Goal: Information Seeking & Learning: Get advice/opinions

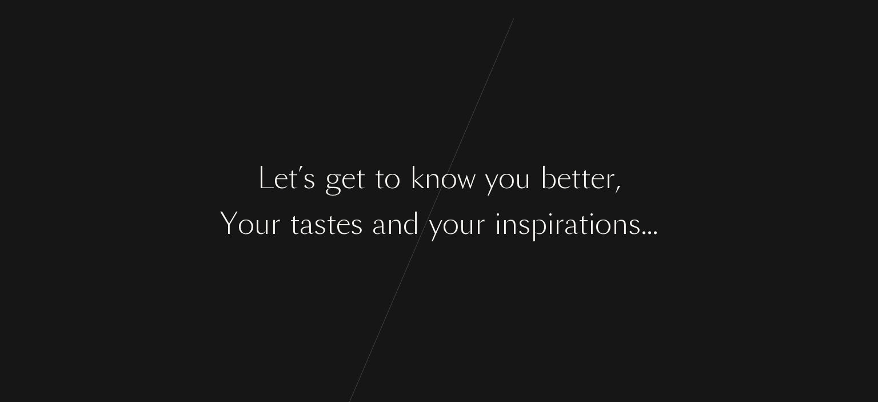
click at [420, 185] on div "k" at bounding box center [417, 178] width 14 height 43
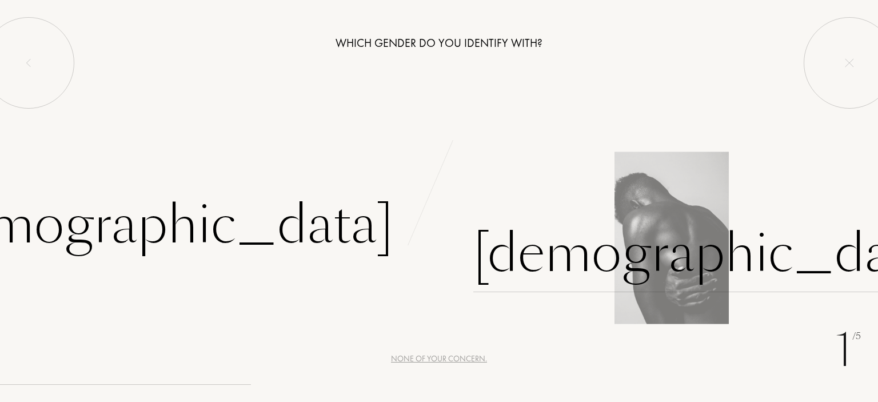
click at [500, 237] on div "[DEMOGRAPHIC_DATA]" at bounding box center [711, 253] width 477 height 77
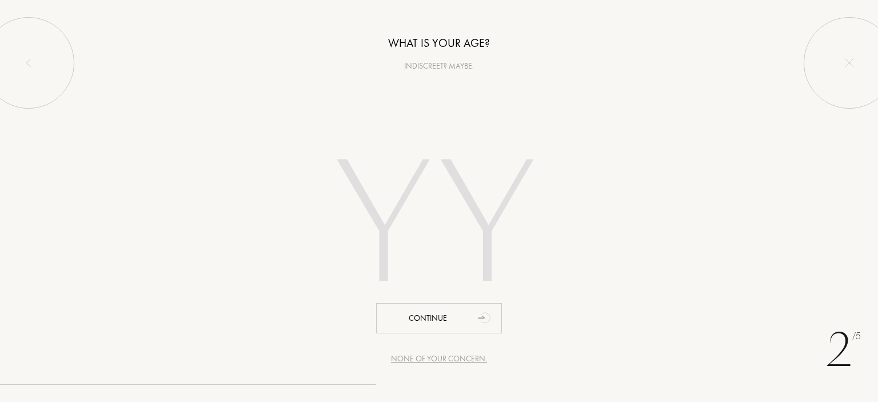
type input "6"
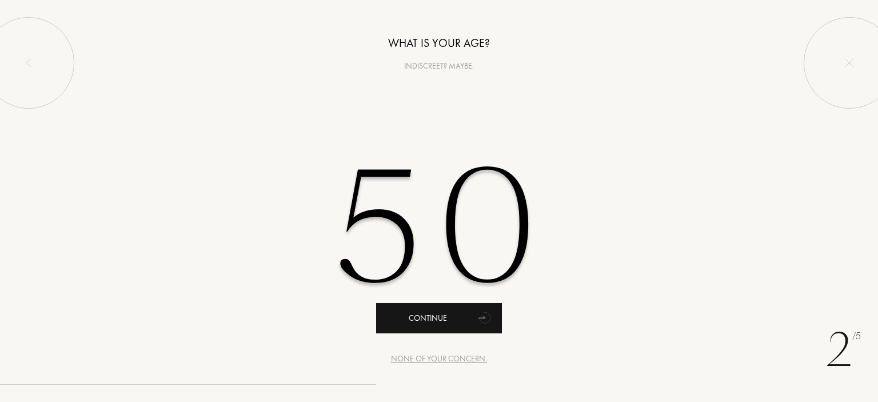
type input "50"
click at [465, 310] on div "Continue" at bounding box center [439, 318] width 126 height 30
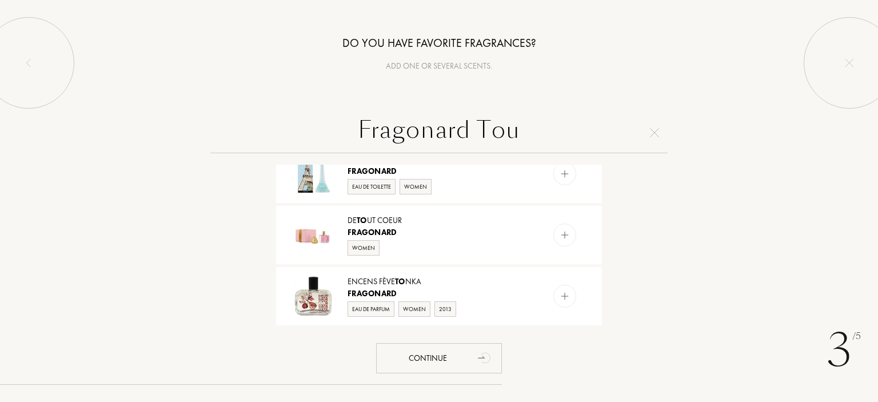
scroll to position [22, 0]
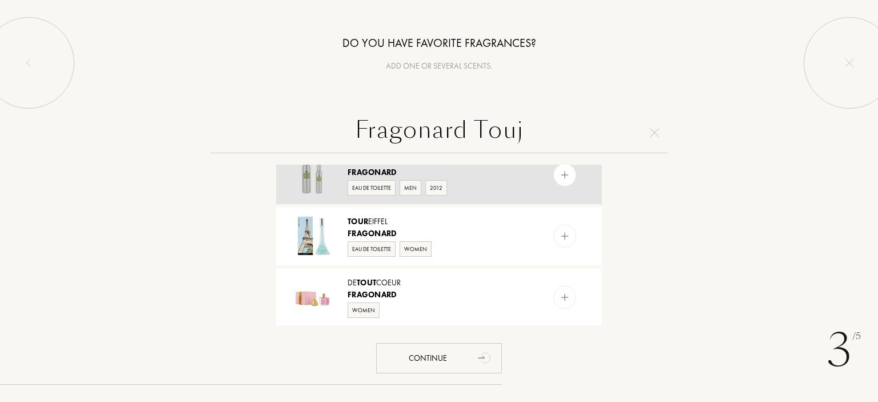
type input "Fragonard Touj"
click at [560, 176] on img at bounding box center [565, 175] width 11 height 11
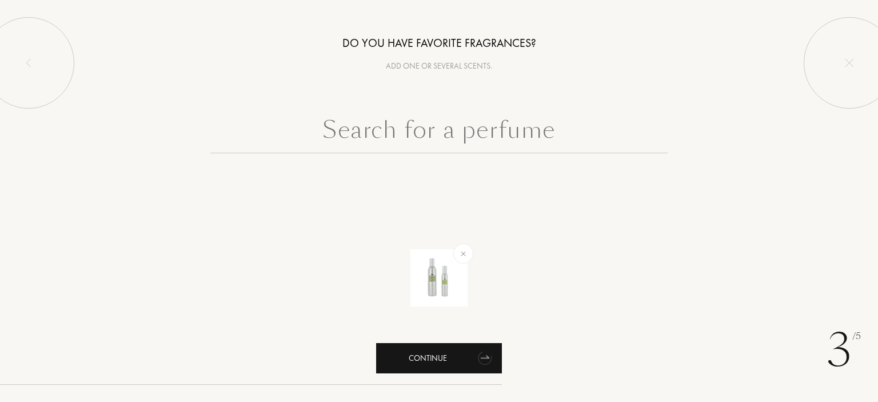
click at [447, 355] on div "Continue" at bounding box center [439, 358] width 126 height 30
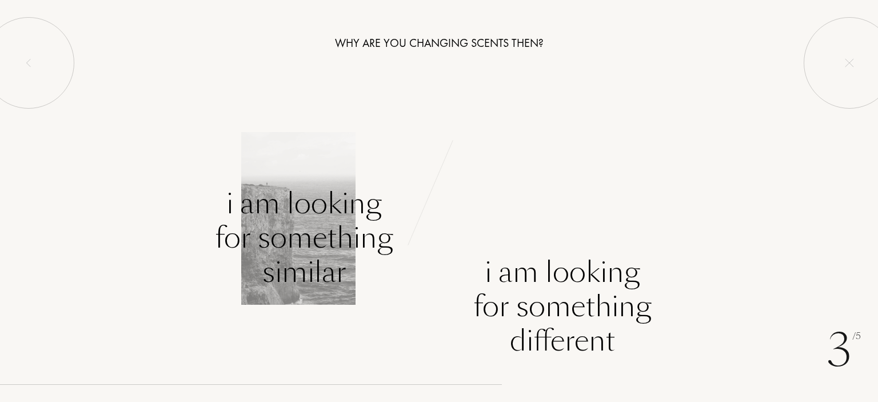
click at [338, 249] on div "I am looking for something similar" at bounding box center [304, 237] width 178 height 103
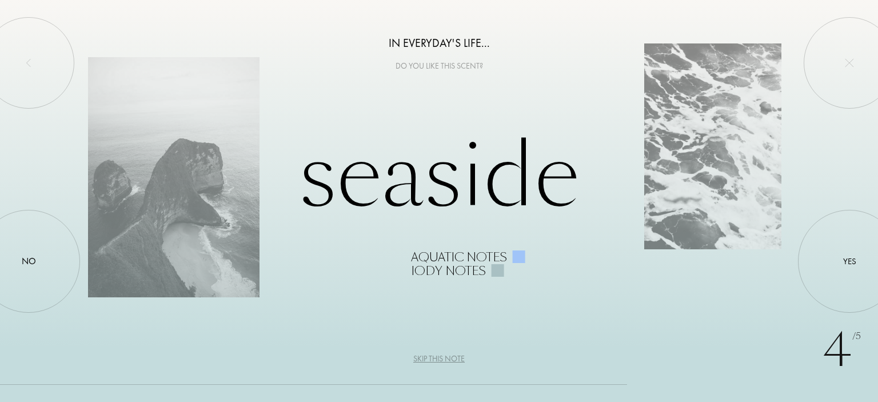
click at [435, 353] on div "Skip this note" at bounding box center [438, 359] width 51 height 12
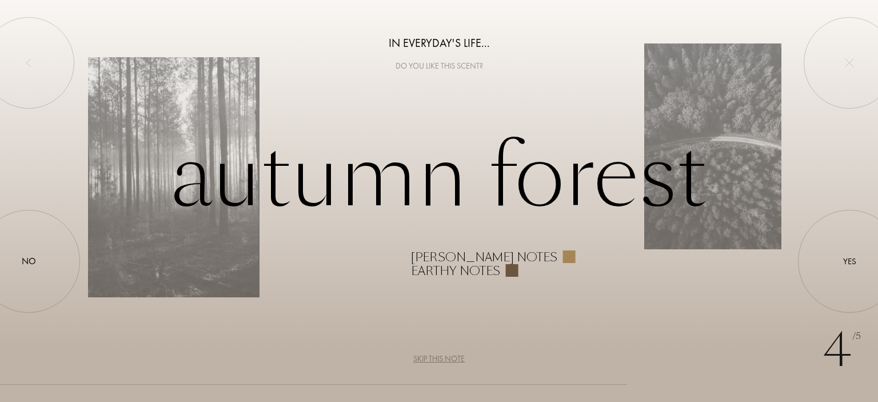
click at [435, 353] on div "Skip this note" at bounding box center [438, 359] width 51 height 12
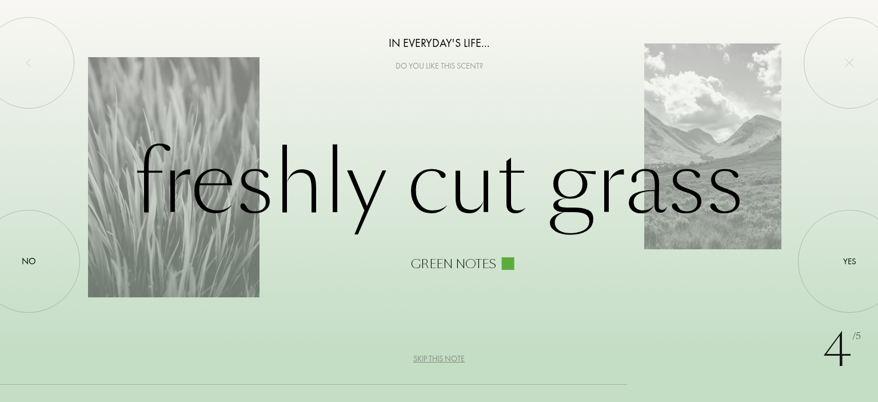
click at [435, 353] on div "Skip this note" at bounding box center [438, 359] width 51 height 12
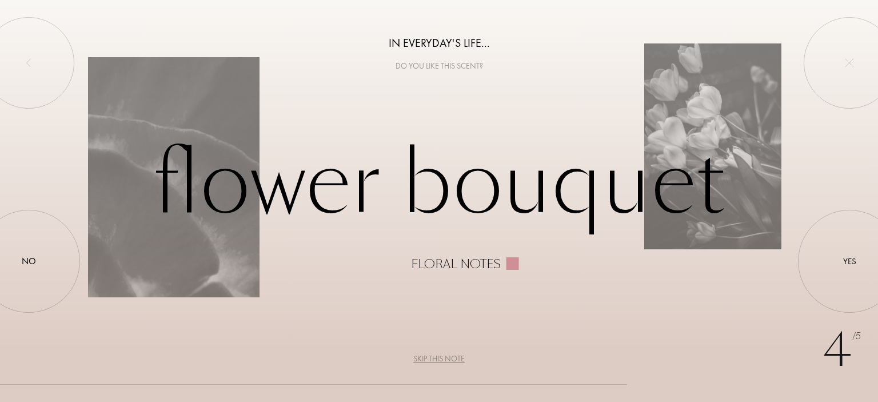
click at [435, 353] on div "Skip this note" at bounding box center [438, 359] width 51 height 12
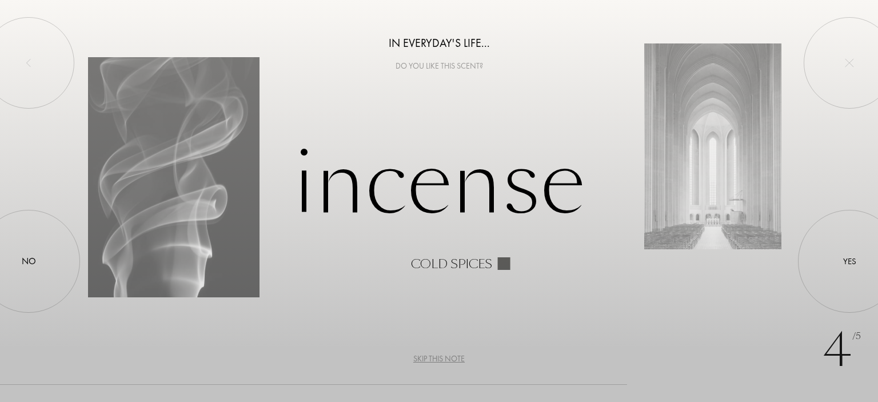
click at [435, 353] on div "Skip this note" at bounding box center [438, 359] width 51 height 12
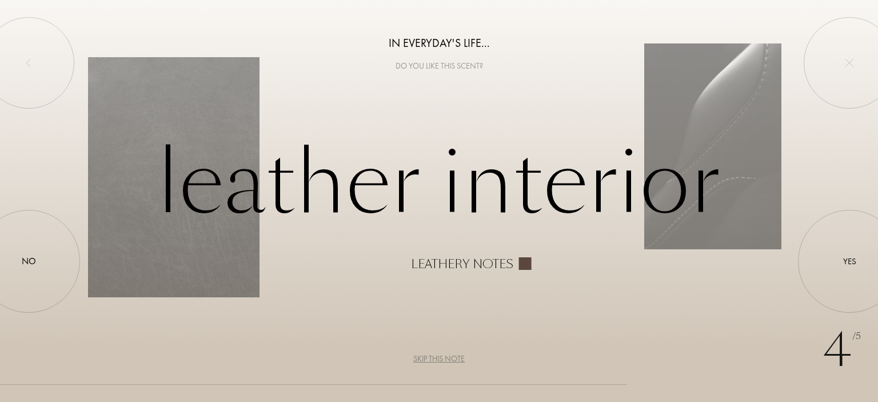
click at [435, 353] on div "Skip this note" at bounding box center [438, 359] width 51 height 12
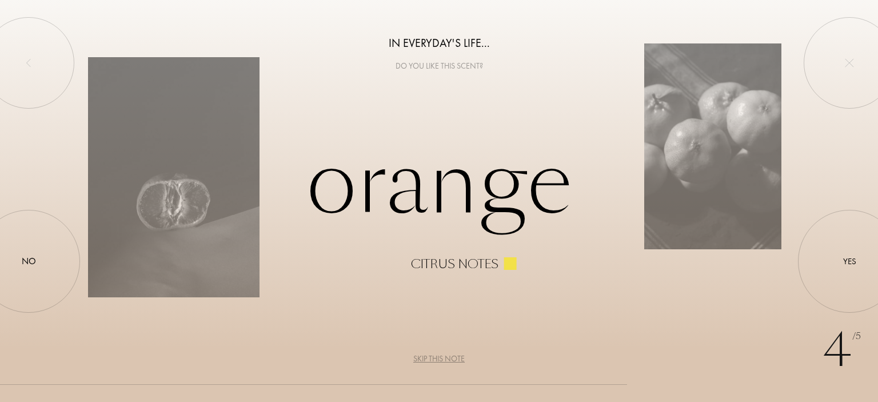
click at [435, 353] on div "Skip this note" at bounding box center [438, 359] width 51 height 12
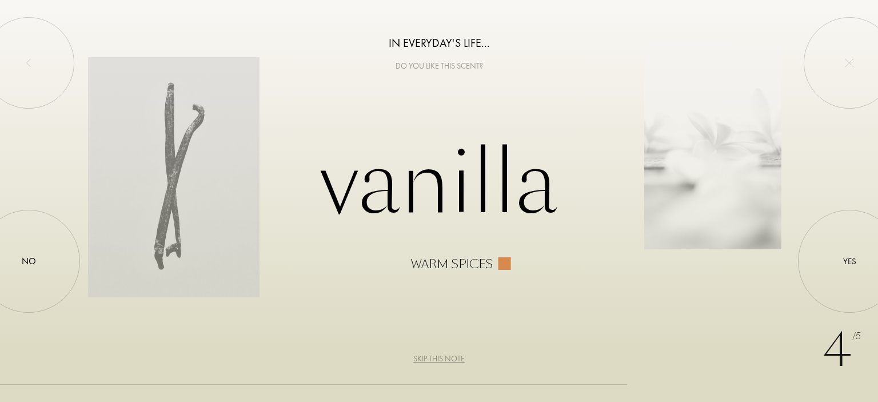
click at [435, 353] on div "Skip this note" at bounding box center [438, 359] width 51 height 12
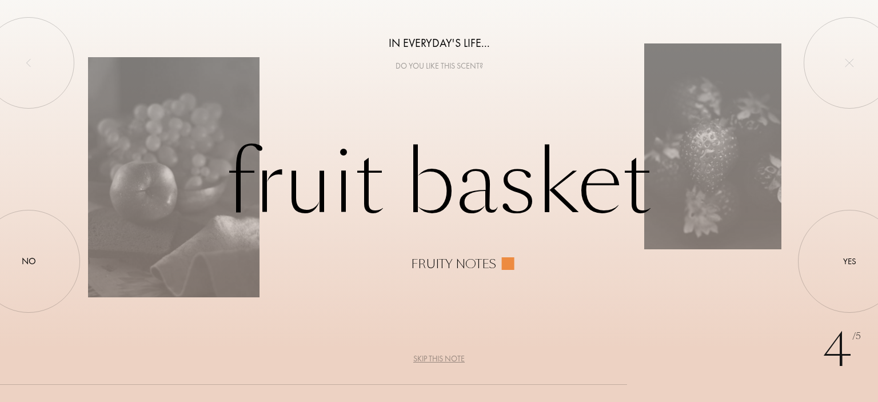
click at [435, 353] on div "Skip this note" at bounding box center [438, 359] width 51 height 12
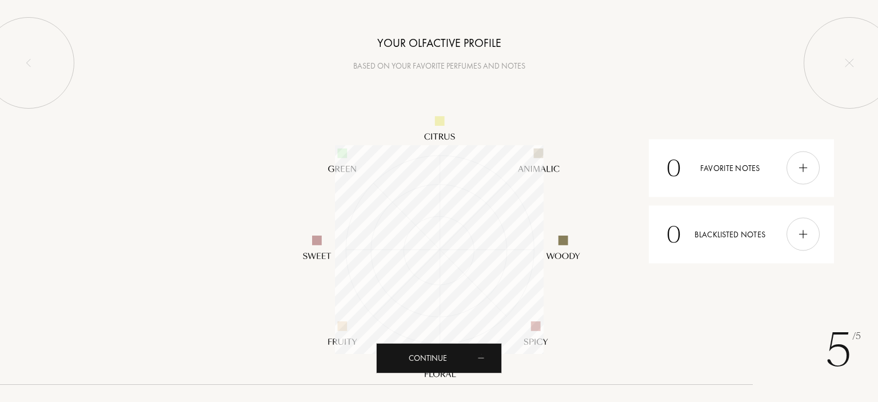
scroll to position [209, 209]
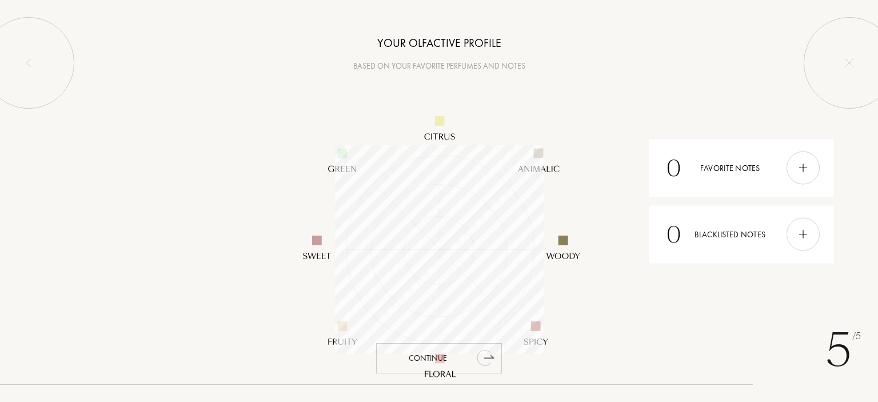
click at [446, 351] on div "Continue" at bounding box center [439, 358] width 126 height 30
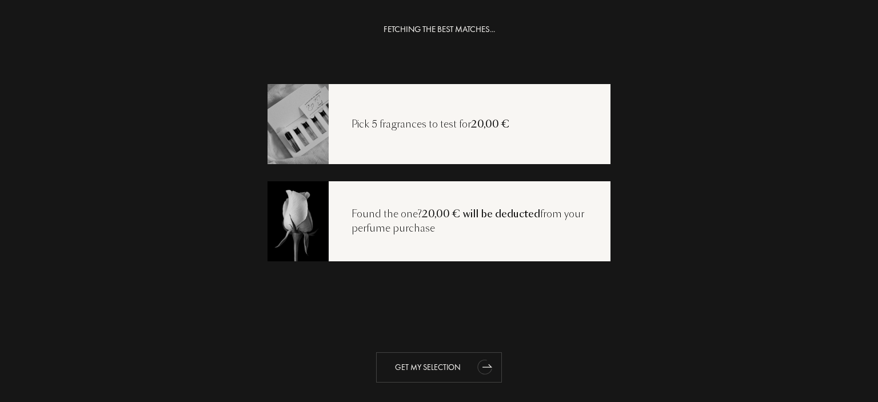
click at [445, 368] on div "Get my selection" at bounding box center [439, 367] width 126 height 30
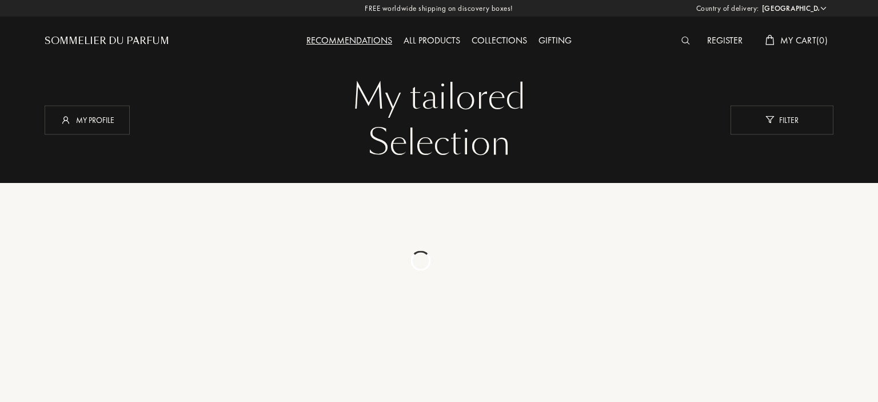
select select "CZ"
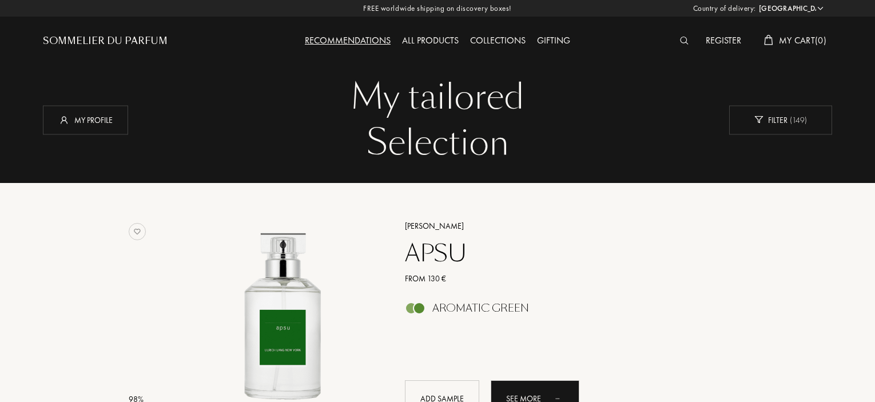
select select "CZ"
click at [800, 133] on div "Filter ( 149 )" at bounding box center [780, 119] width 103 height 29
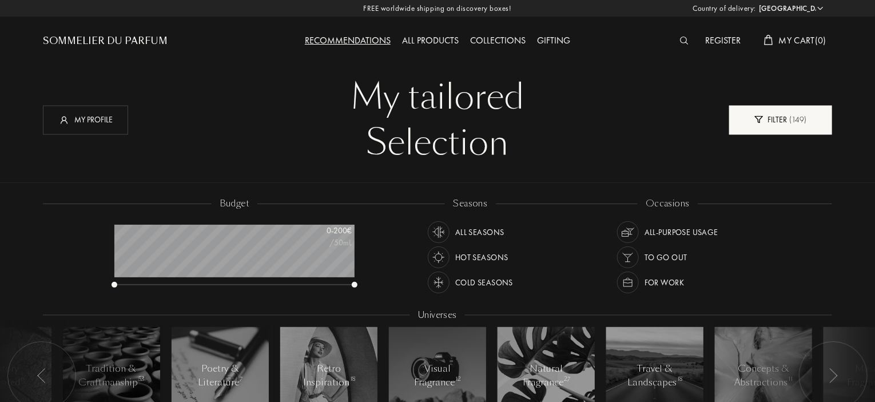
scroll to position [57, 240]
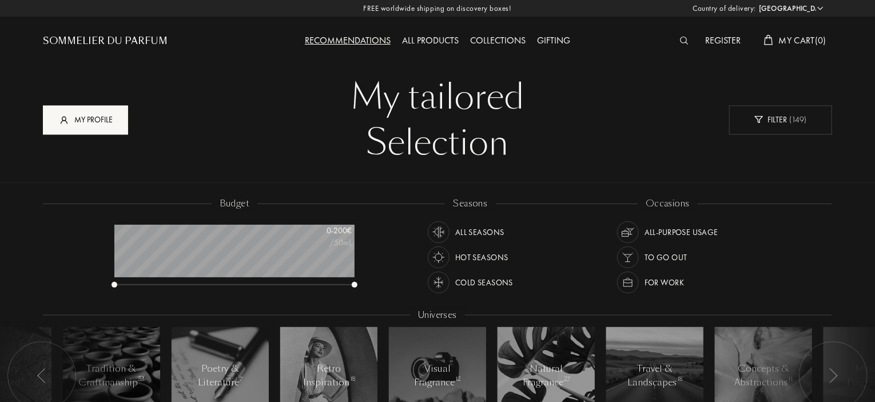
click at [94, 114] on div "My profile" at bounding box center [85, 119] width 85 height 29
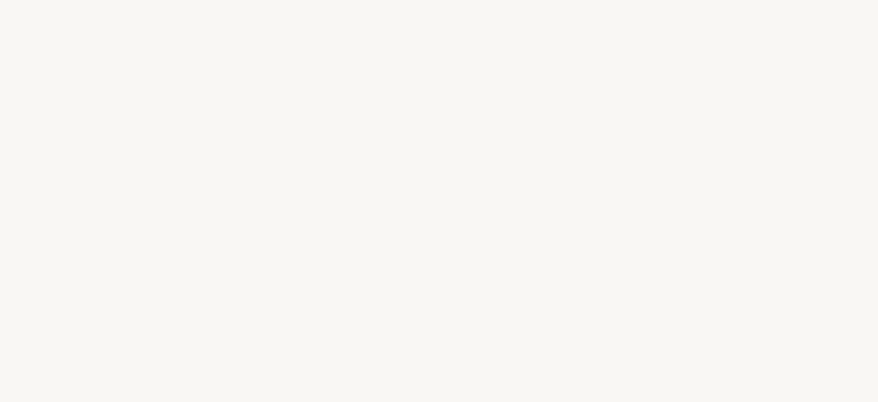
select select "CZ"
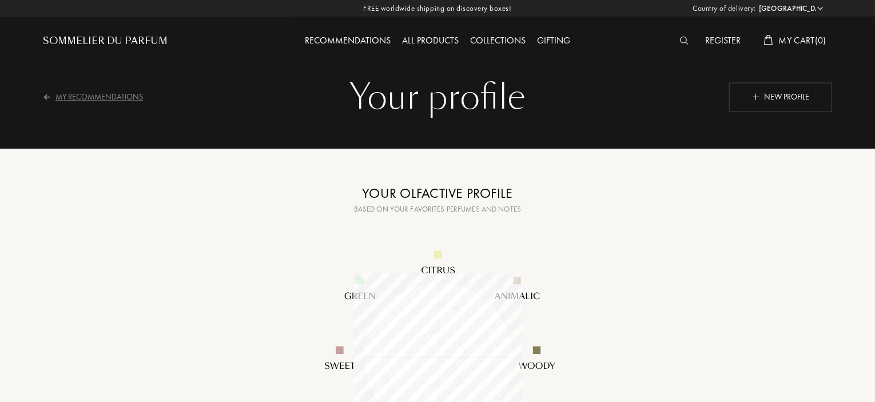
click at [70, 91] on div "My Recommendations" at bounding box center [100, 97] width 115 height 28
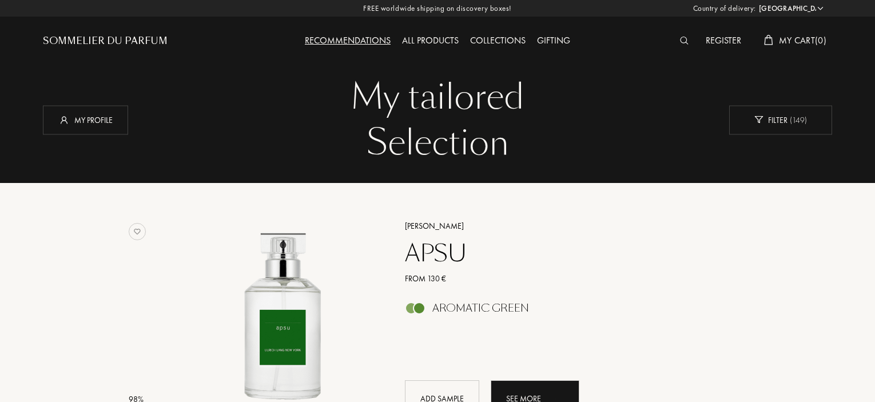
select select "CZ"
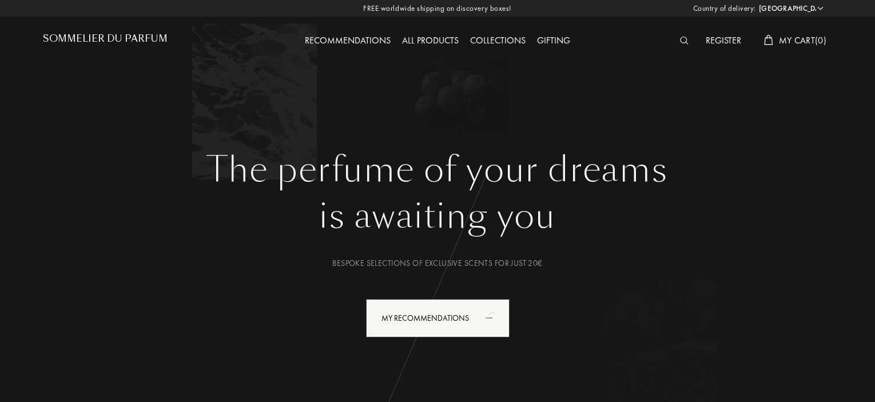
select select "CZ"
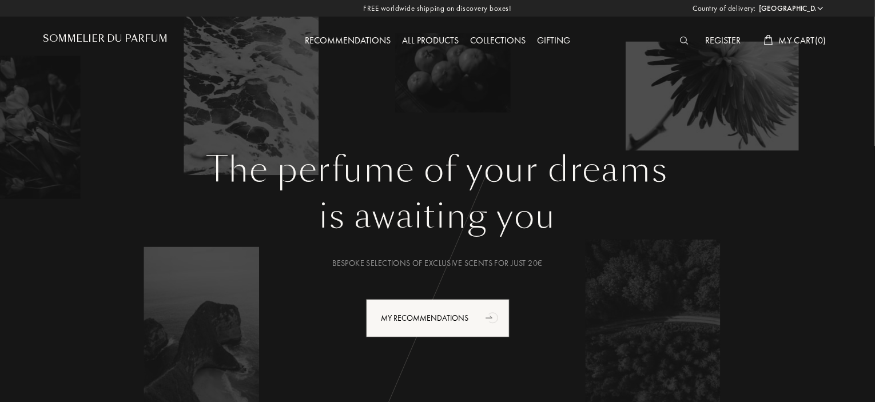
click at [346, 36] on div "Recommendations" at bounding box center [347, 41] width 97 height 15
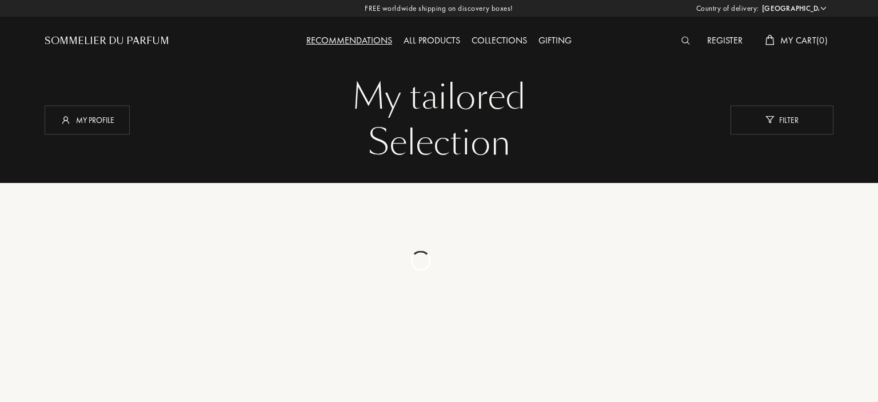
select select "CZ"
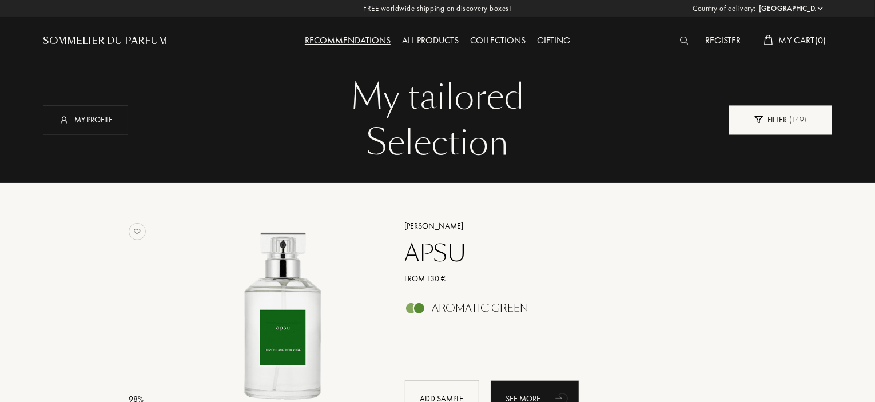
click at [759, 111] on div "Filter ( 149 )" at bounding box center [780, 119] width 103 height 29
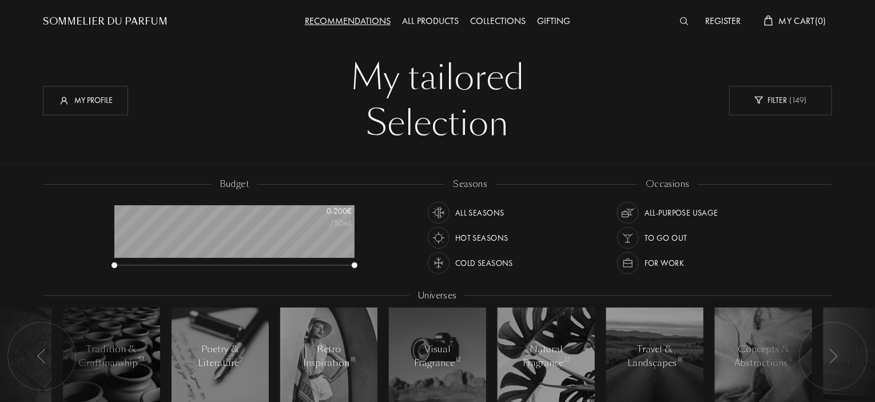
scroll to position [18, 0]
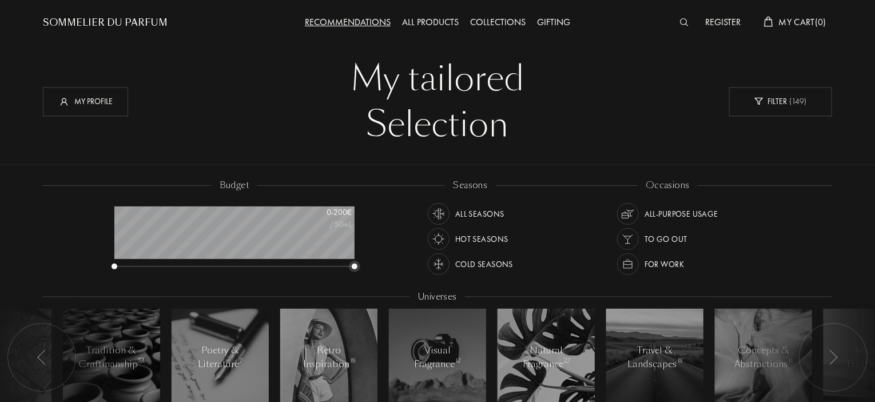
click at [353, 264] on div at bounding box center [355, 267] width 6 height 6
click at [116, 103] on div "My profile" at bounding box center [85, 101] width 85 height 29
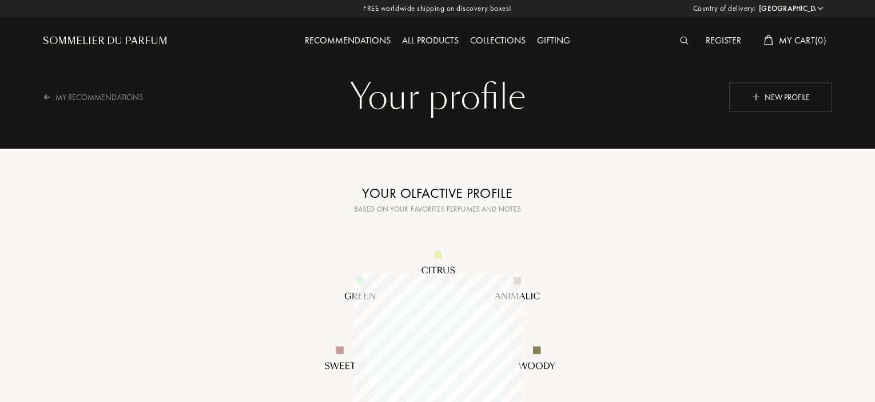
select select "CZ"
click at [753, 89] on div "New profile" at bounding box center [780, 96] width 103 height 29
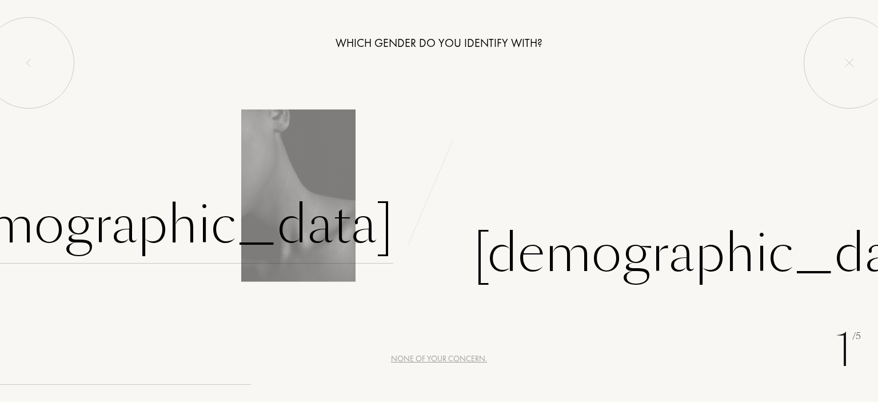
click at [315, 226] on div "Female" at bounding box center [154, 224] width 477 height 77
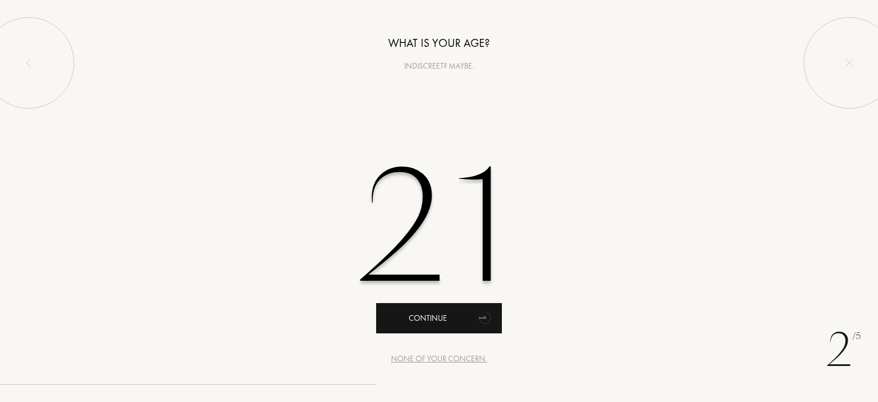
type input "21"
click at [455, 318] on div "Continue" at bounding box center [439, 318] width 126 height 30
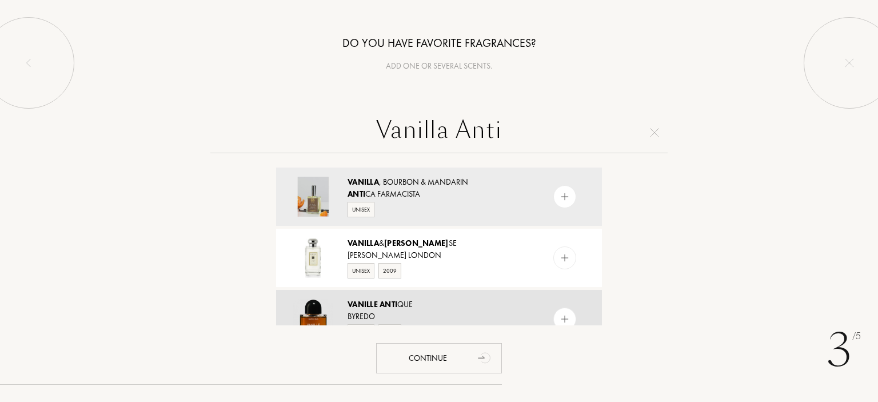
type input "Vanilla Anti"
click at [561, 312] on div at bounding box center [564, 319] width 23 height 23
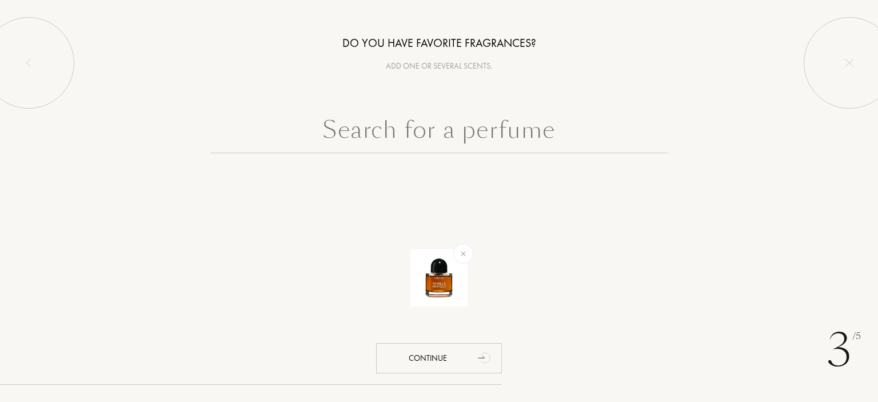
click at [441, 134] on input "text" at bounding box center [438, 132] width 457 height 41
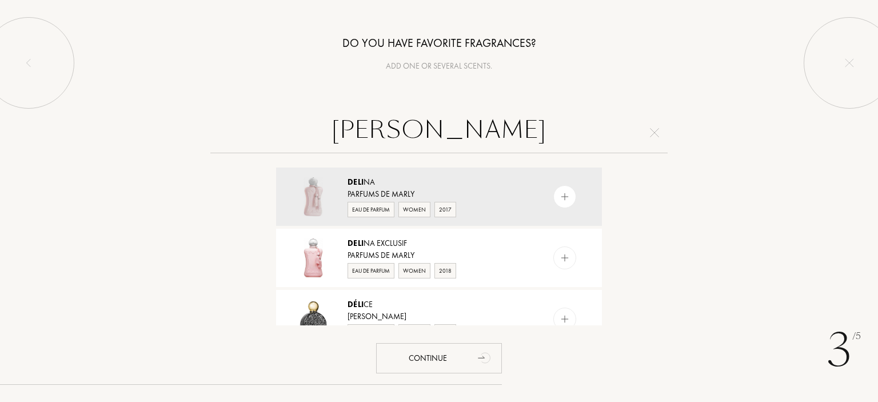
type input "Delina"
drag, startPoint x: 503, startPoint y: 136, endPoint x: 385, endPoint y: 123, distance: 117.9
click at [385, 123] on input "Delina" at bounding box center [438, 132] width 457 height 41
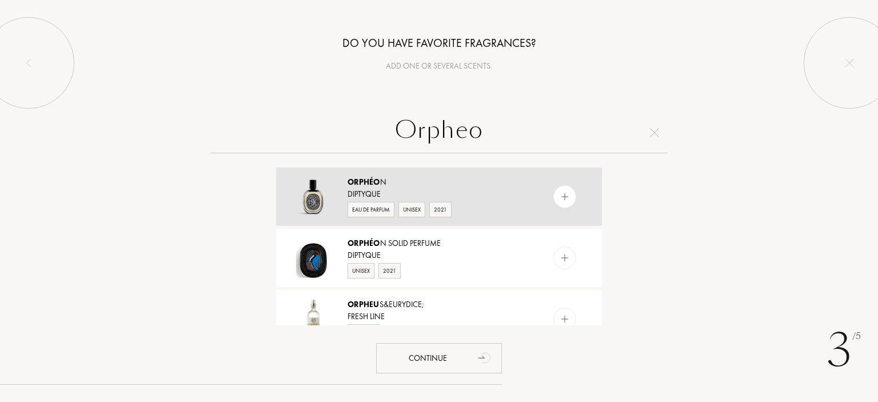
type input "Orpheo"
click at [564, 198] on img at bounding box center [565, 197] width 11 height 11
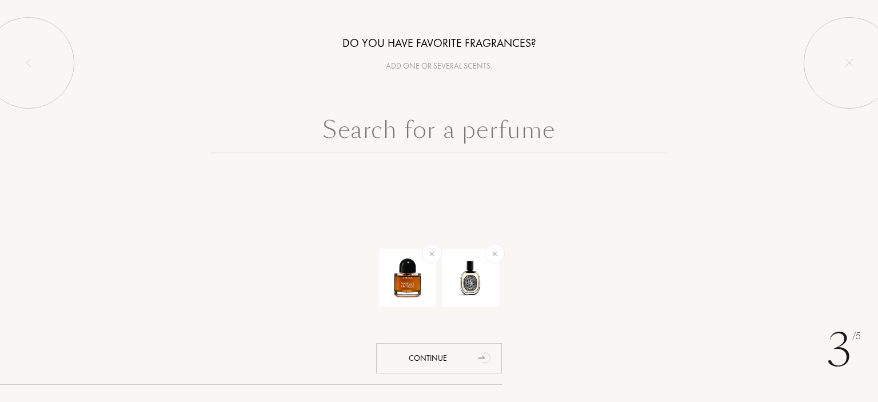
click at [455, 146] on input "text" at bounding box center [438, 132] width 457 height 41
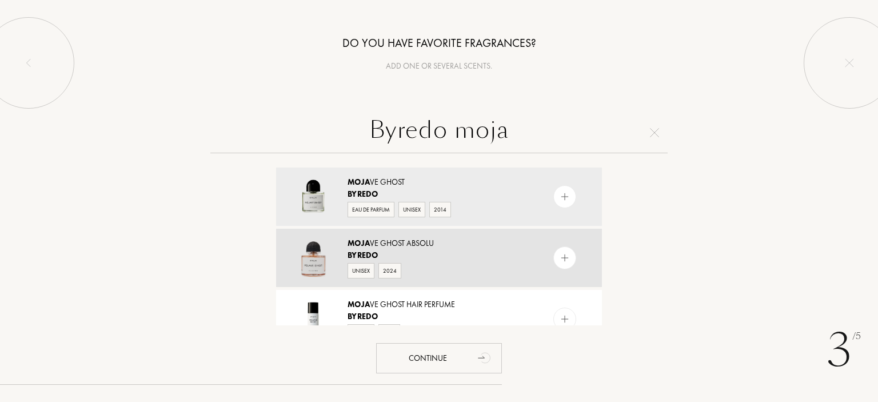
type input "Byredo moja"
click at [568, 261] on img at bounding box center [565, 258] width 11 height 11
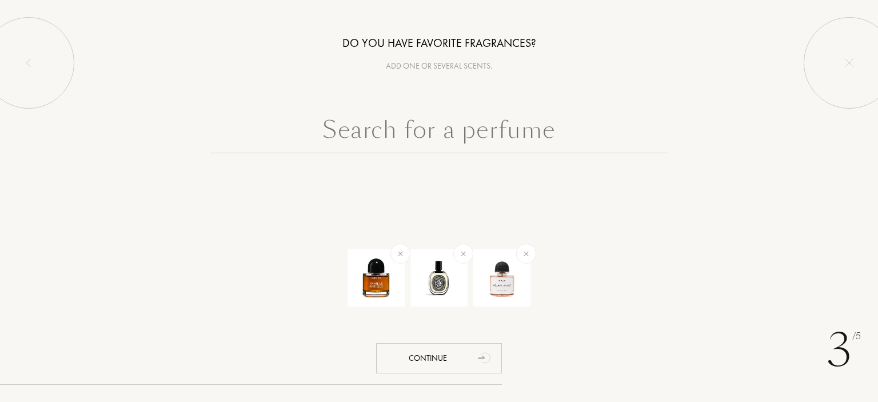
click at [437, 140] on input "text" at bounding box center [438, 132] width 457 height 41
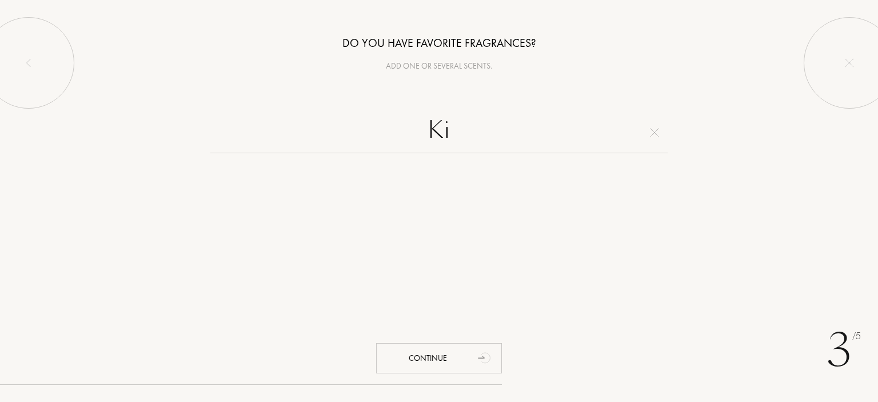
type input "K"
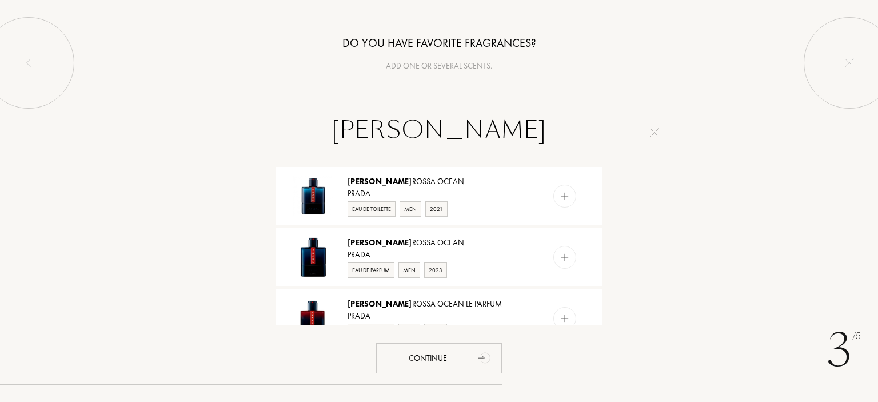
scroll to position [1058, 0]
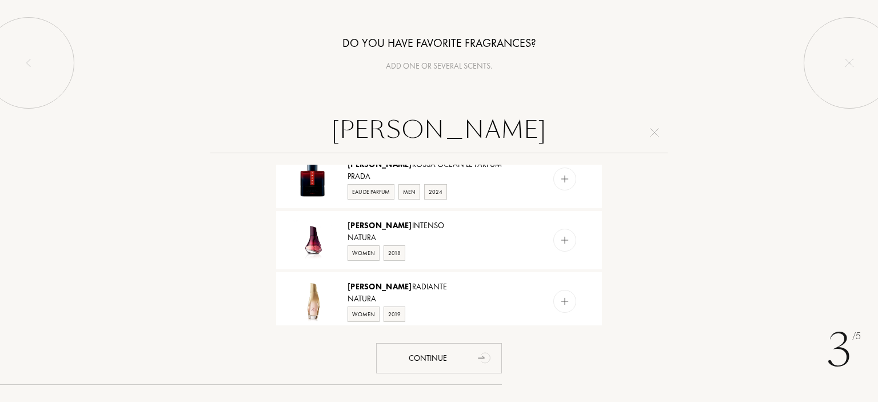
type input "Luna"
click at [654, 134] on img at bounding box center [654, 132] width 9 height 9
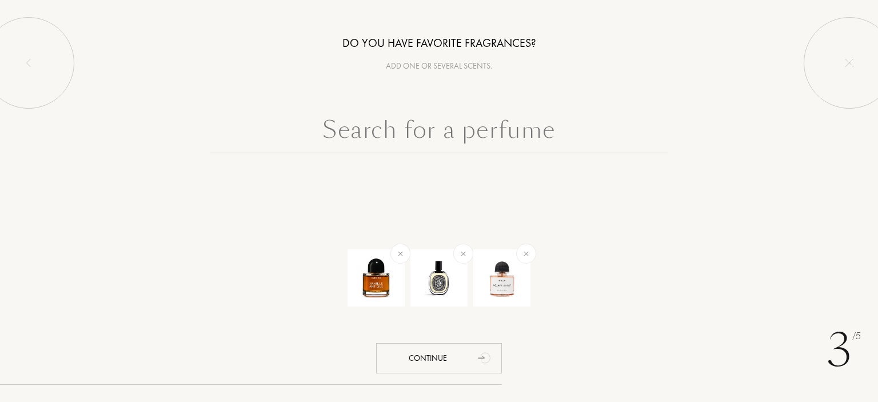
scroll to position [0, 0]
click at [487, 127] on input "text" at bounding box center [438, 132] width 457 height 41
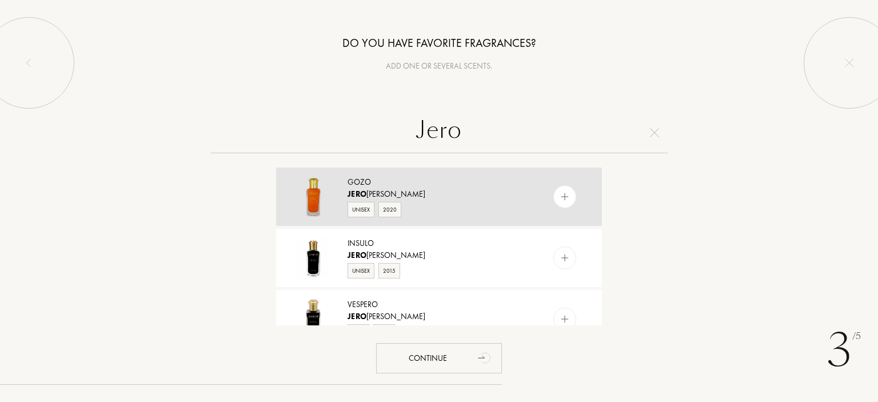
type input "Jero"
click at [561, 196] on img at bounding box center [565, 197] width 11 height 11
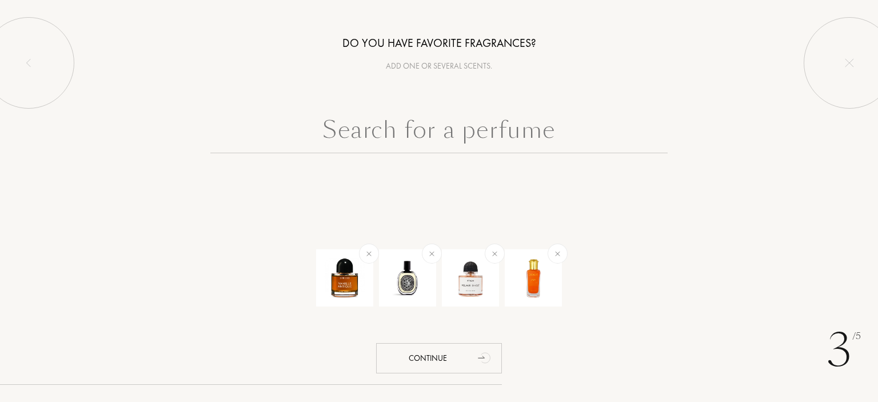
click at [486, 132] on input "text" at bounding box center [438, 132] width 457 height 41
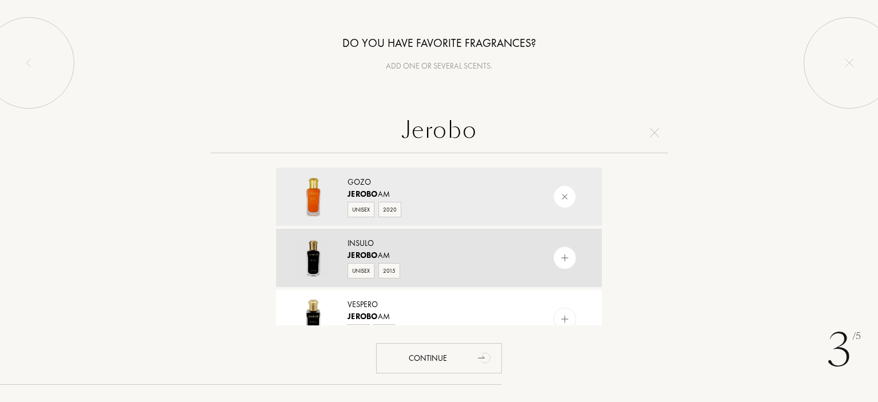
type input "Jerobo"
click at [563, 257] on img at bounding box center [565, 258] width 11 height 11
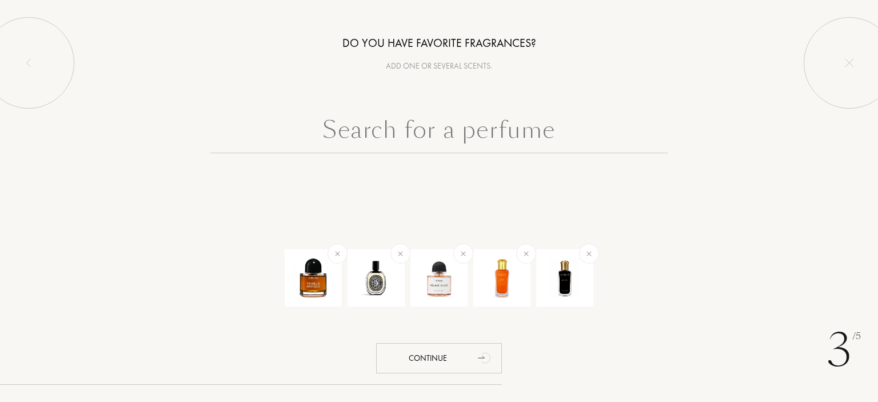
click at [483, 125] on input "text" at bounding box center [438, 132] width 457 height 41
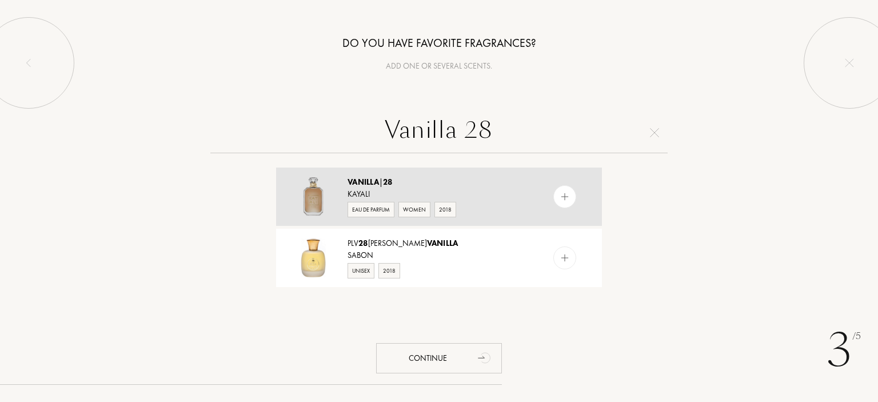
type input "Vanilla 28"
click at [561, 202] on div at bounding box center [564, 196] width 23 height 23
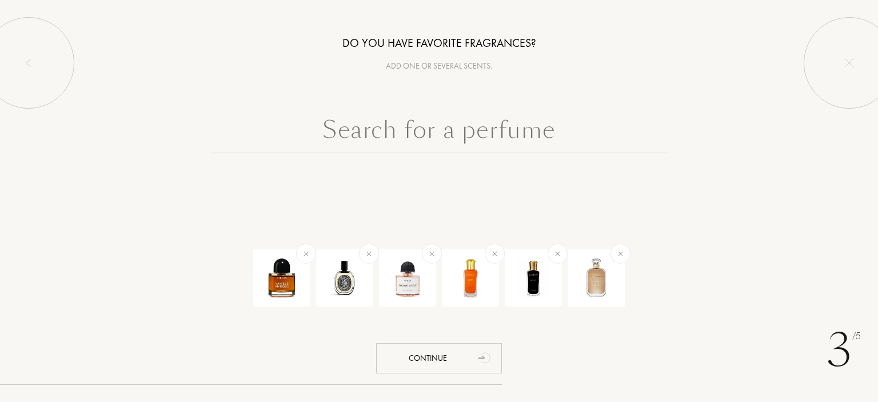
click at [445, 123] on input "text" at bounding box center [438, 132] width 457 height 41
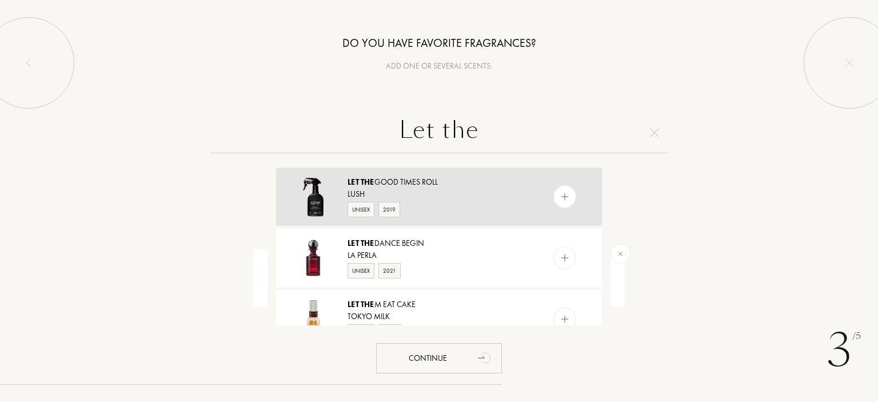
type input "Let the"
click at [564, 202] on div at bounding box center [564, 196] width 23 height 23
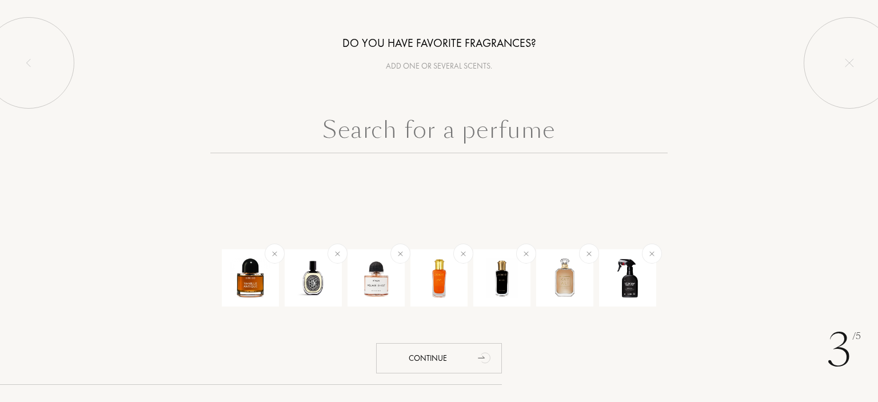
click at [488, 131] on input "text" at bounding box center [438, 132] width 457 height 41
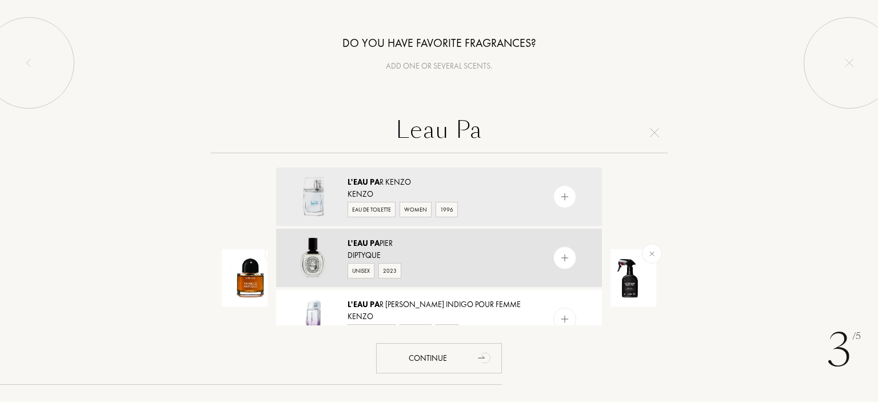
type input "Leau Pa"
click at [565, 260] on img at bounding box center [565, 258] width 11 height 11
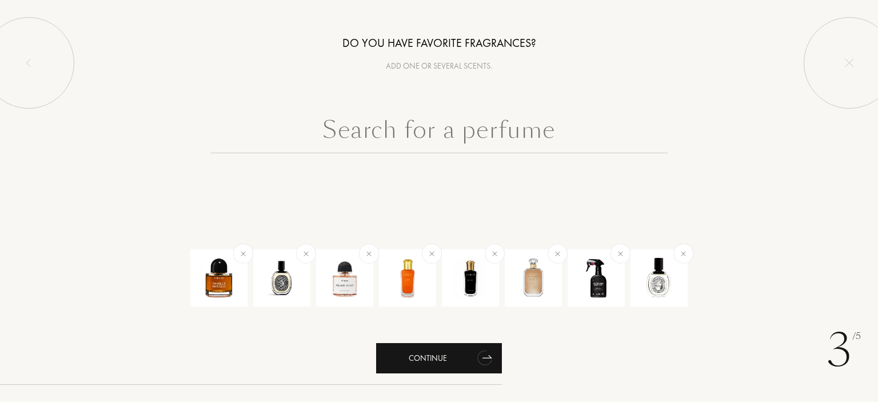
click at [451, 369] on div "Continue" at bounding box center [439, 358] width 126 height 30
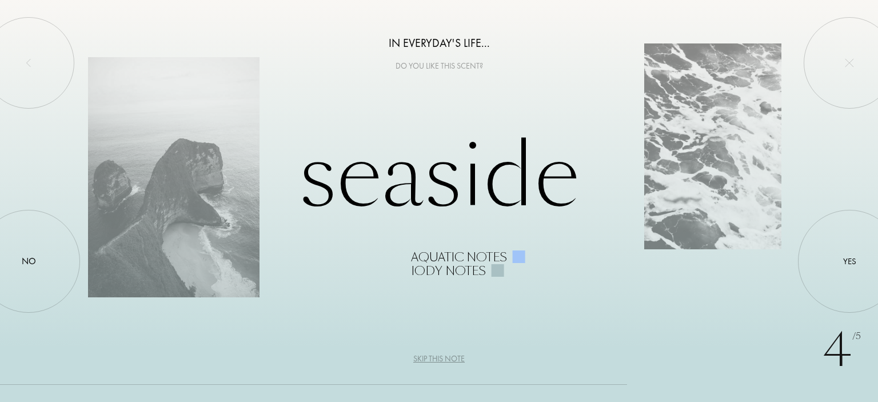
click at [457, 355] on div "Skip this note" at bounding box center [438, 359] width 51 height 12
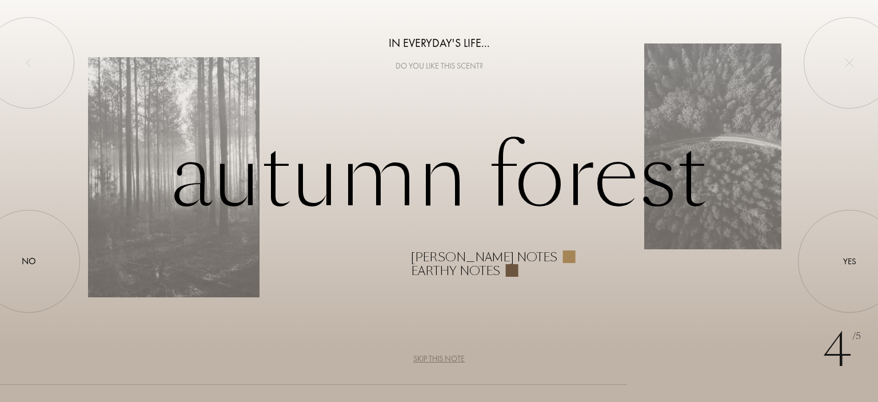
click at [457, 355] on div "Skip this note" at bounding box center [438, 359] width 51 height 12
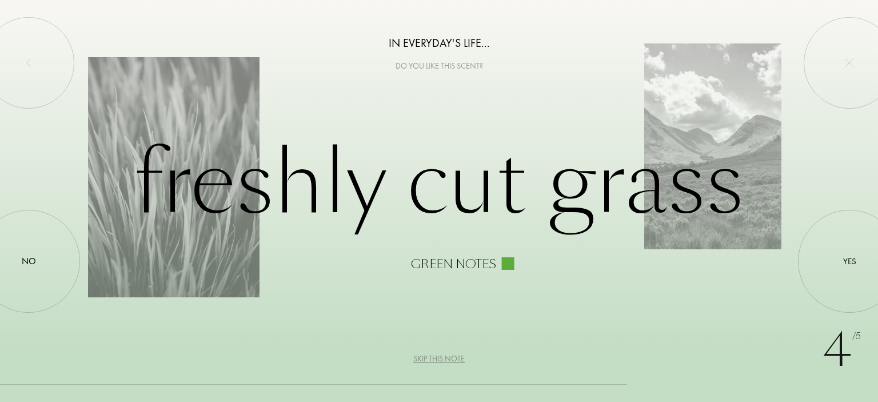
click at [457, 355] on div "Skip this note" at bounding box center [438, 359] width 51 height 12
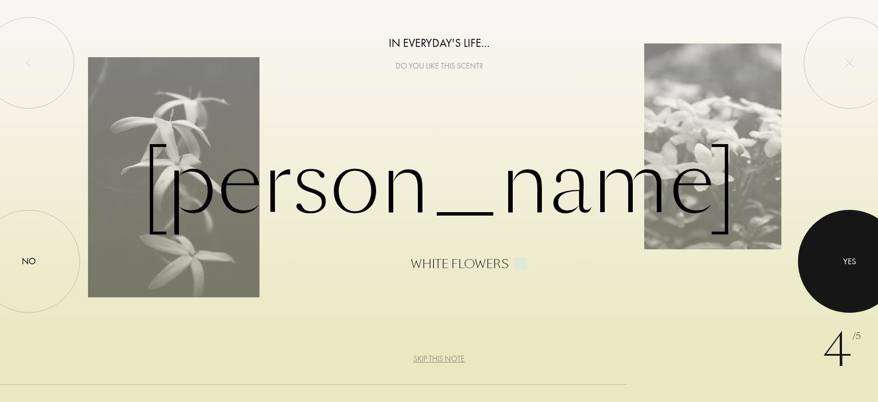
click at [816, 246] on div at bounding box center [849, 261] width 103 height 103
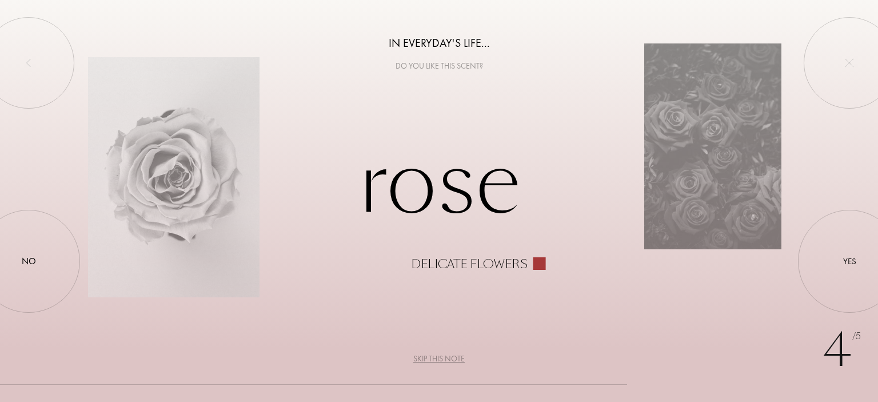
click at [429, 356] on div "Skip this note" at bounding box center [438, 359] width 51 height 12
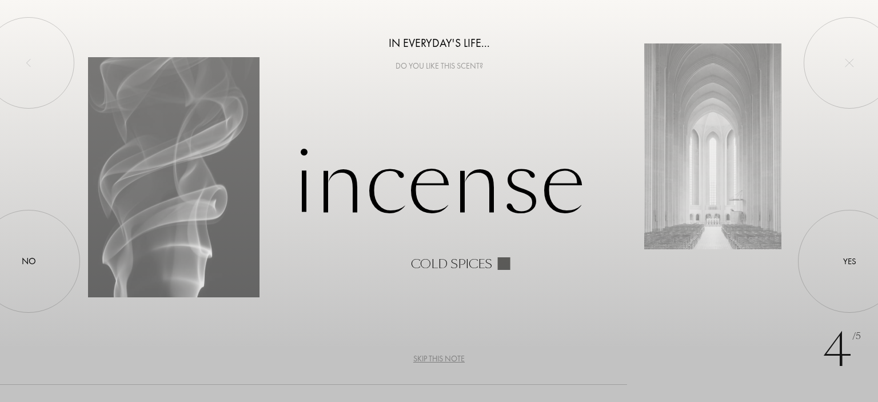
click at [429, 356] on div "Skip this note" at bounding box center [438, 359] width 51 height 12
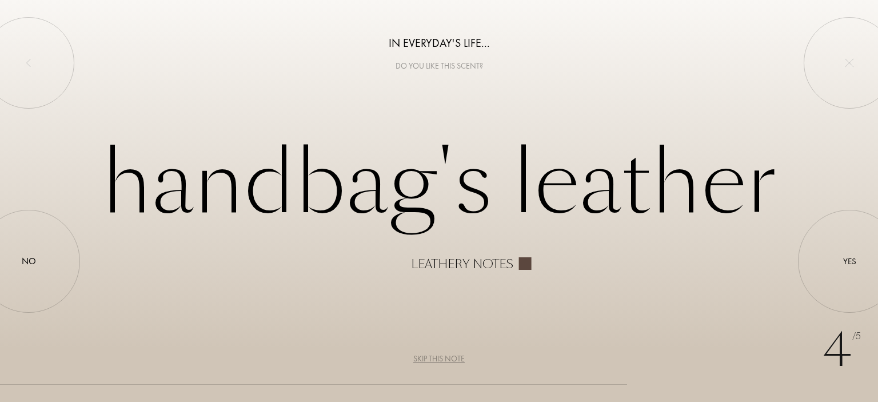
click at [429, 356] on div "Skip this note" at bounding box center [438, 359] width 51 height 12
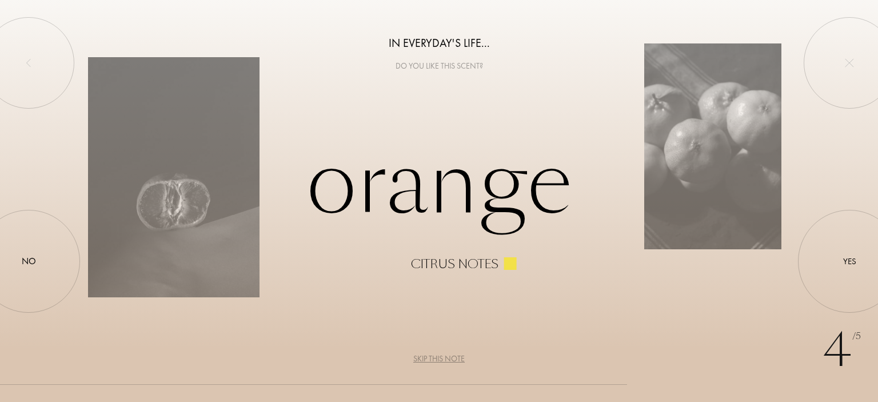
click at [421, 357] on div "Skip this note" at bounding box center [438, 359] width 51 height 12
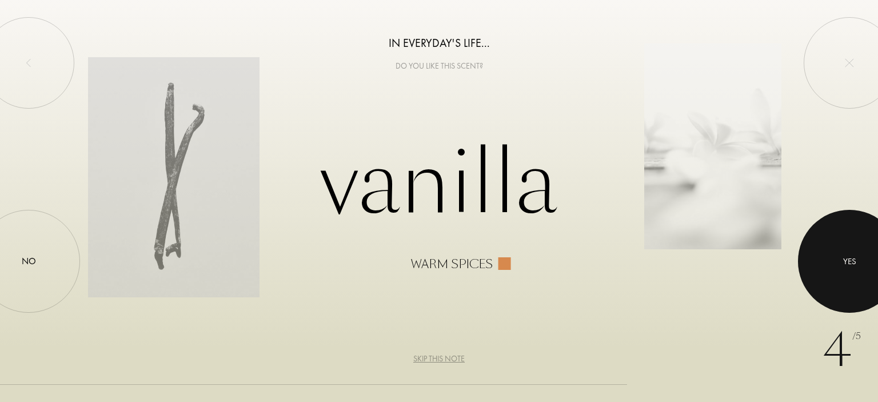
click at [812, 253] on div at bounding box center [849, 261] width 103 height 103
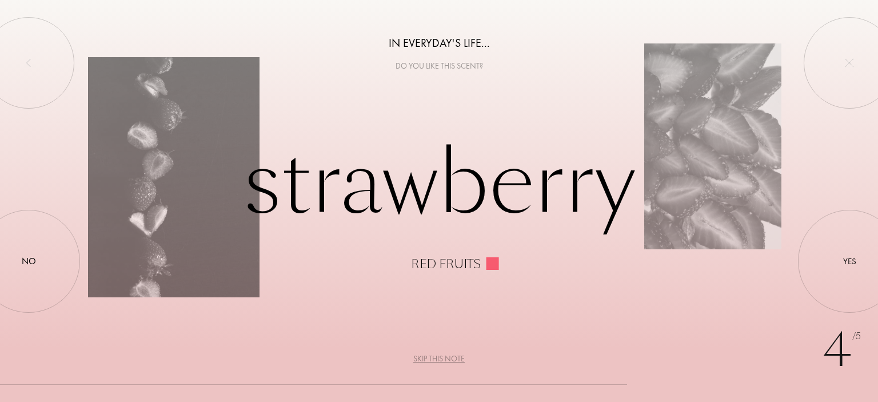
click at [435, 354] on div "Skip this note" at bounding box center [438, 359] width 51 height 12
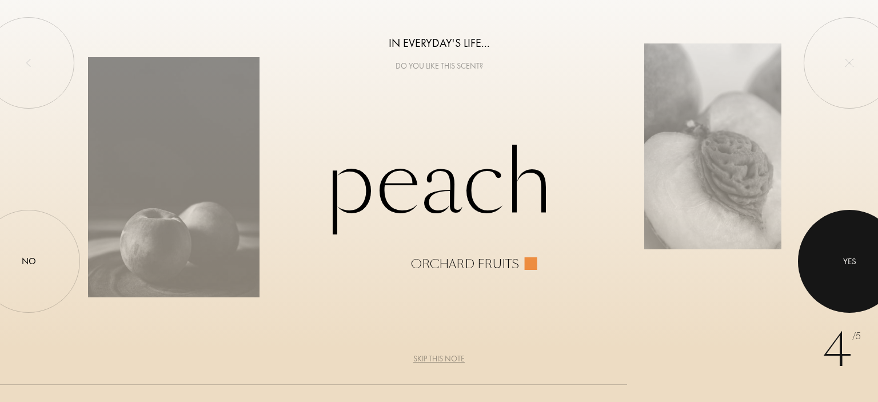
click at [835, 234] on div at bounding box center [849, 261] width 103 height 103
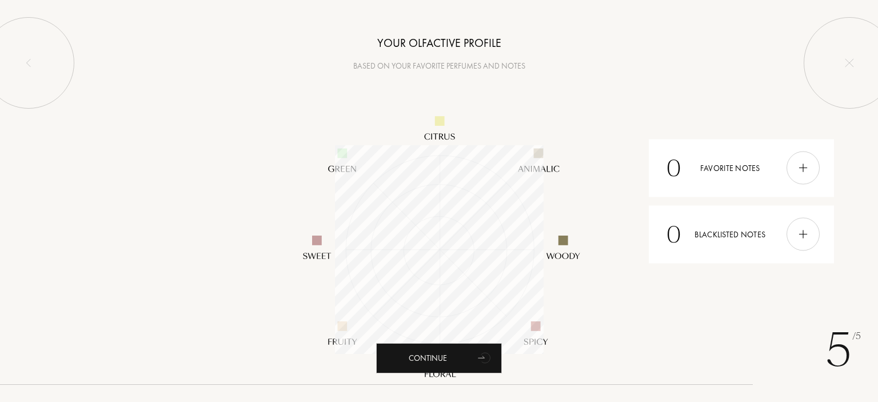
scroll to position [209, 209]
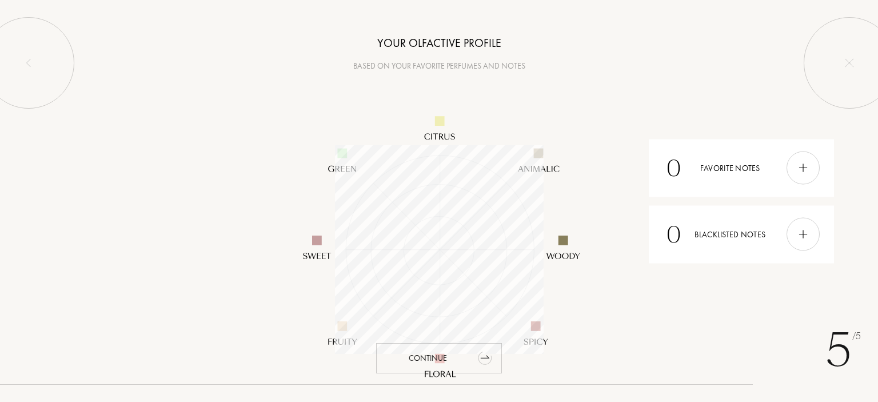
click at [440, 347] on div "Continue" at bounding box center [439, 358] width 126 height 30
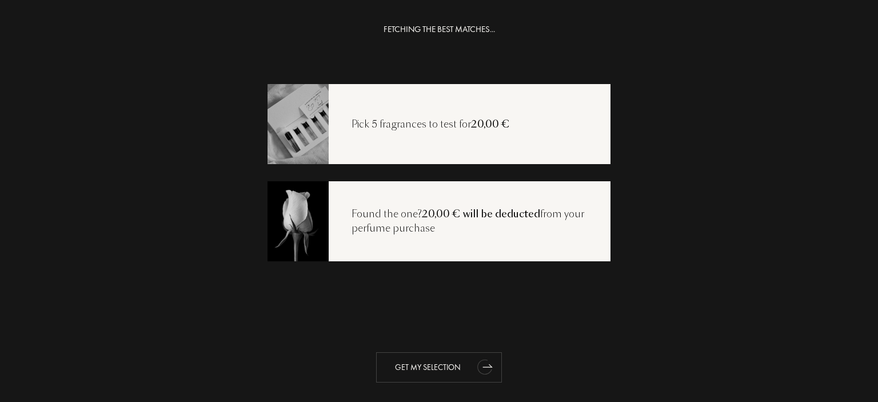
click at [436, 361] on div "Get my selection" at bounding box center [439, 367] width 126 height 30
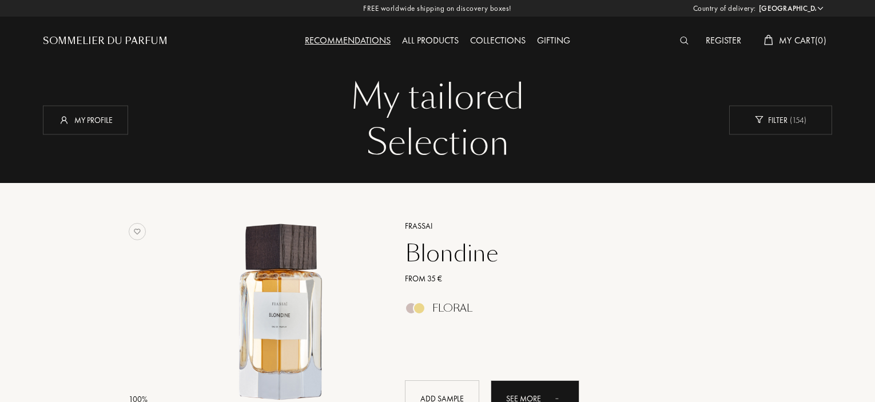
select select "CZ"
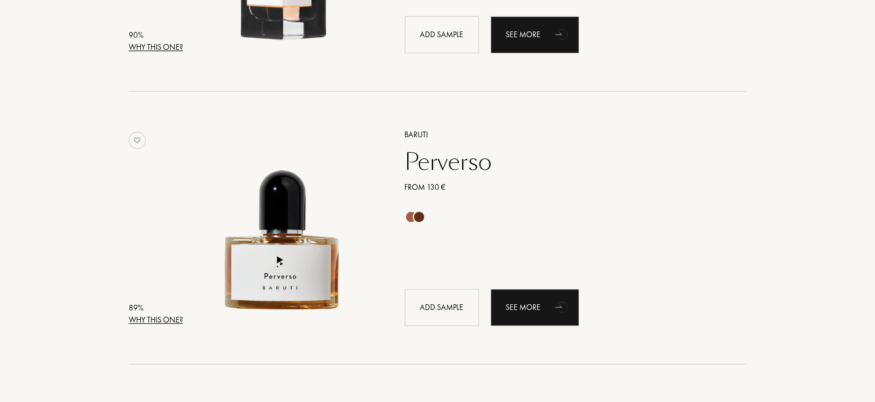
scroll to position [933, 0]
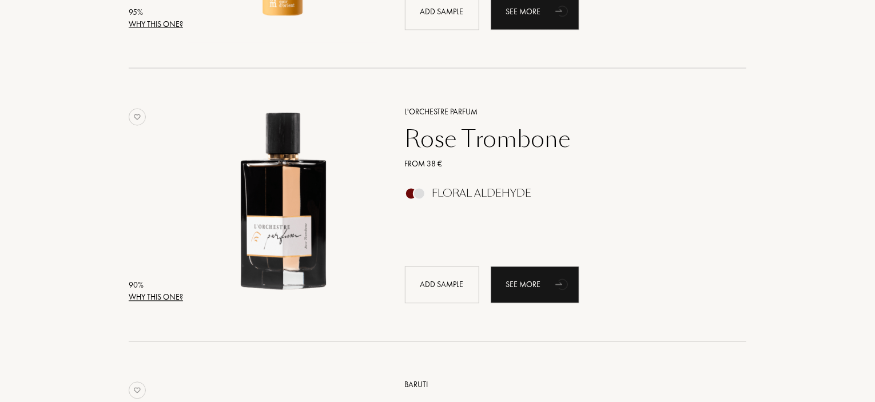
click at [464, 127] on div "Rose Trombone" at bounding box center [562, 138] width 333 height 27
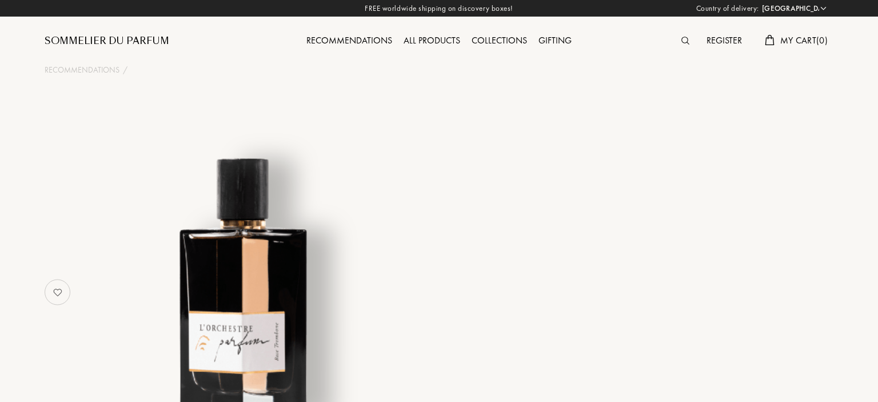
select select "CZ"
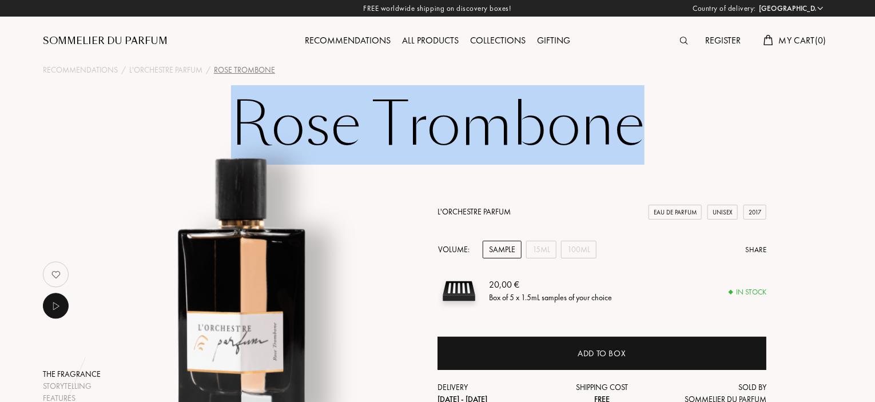
drag, startPoint x: 236, startPoint y: 119, endPoint x: 647, endPoint y: 132, distance: 411.9
click at [647, 132] on h1 "Rose Trombone" at bounding box center [438, 125] width 572 height 63
copy h1 "Rose Trombone"
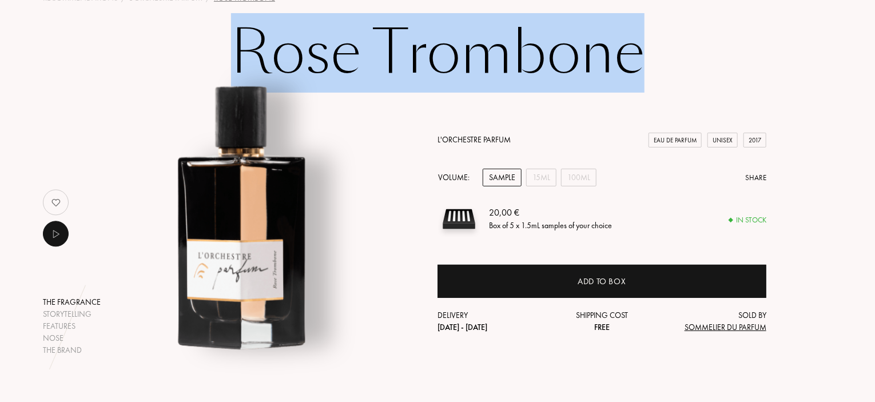
scroll to position [83, 0]
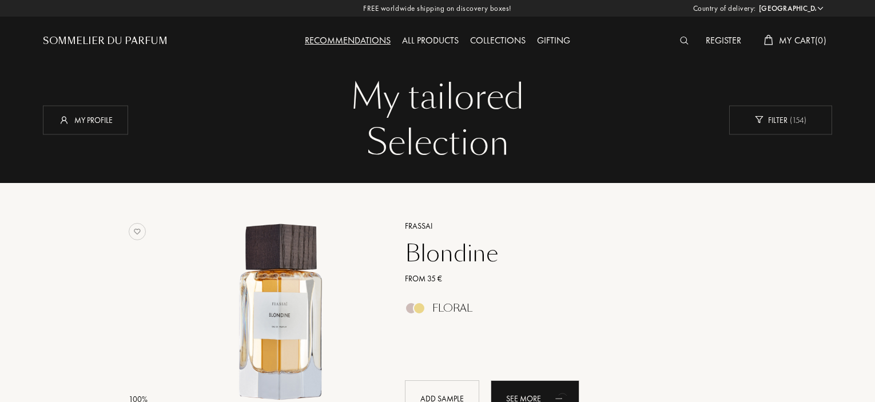
select select "CZ"
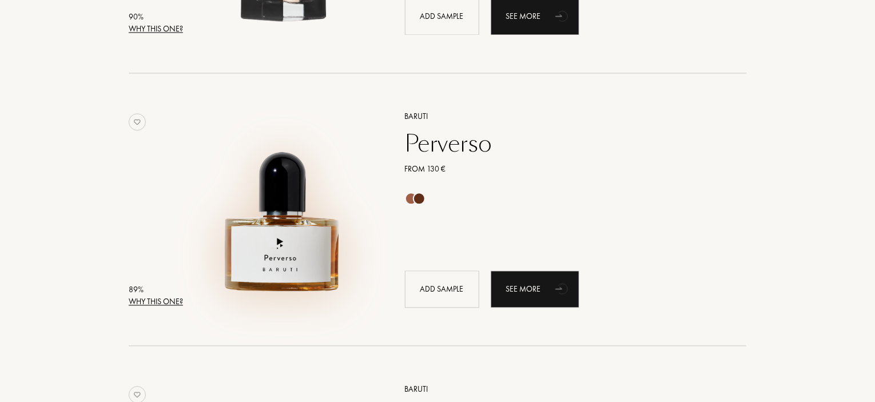
scroll to position [1201, 0]
